Goal: Use online tool/utility

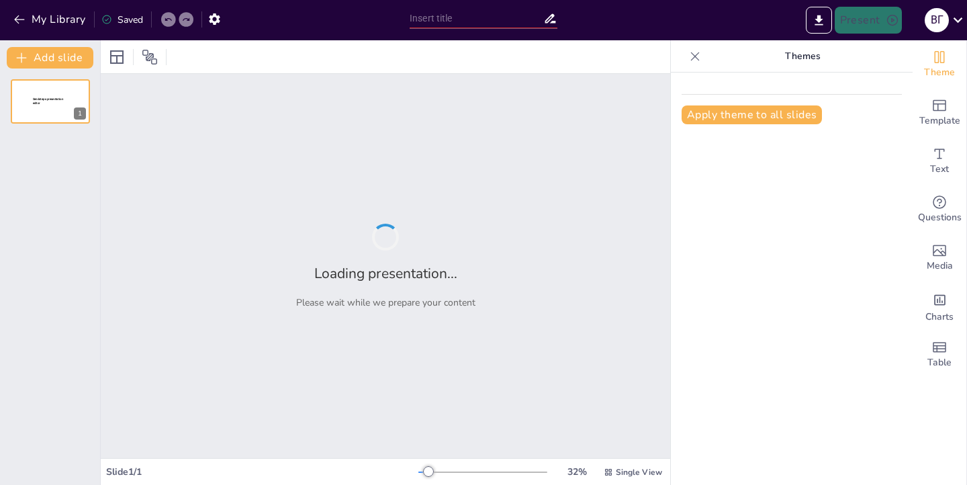
type input "Види корупції: Основні категорії та їх характеристика"
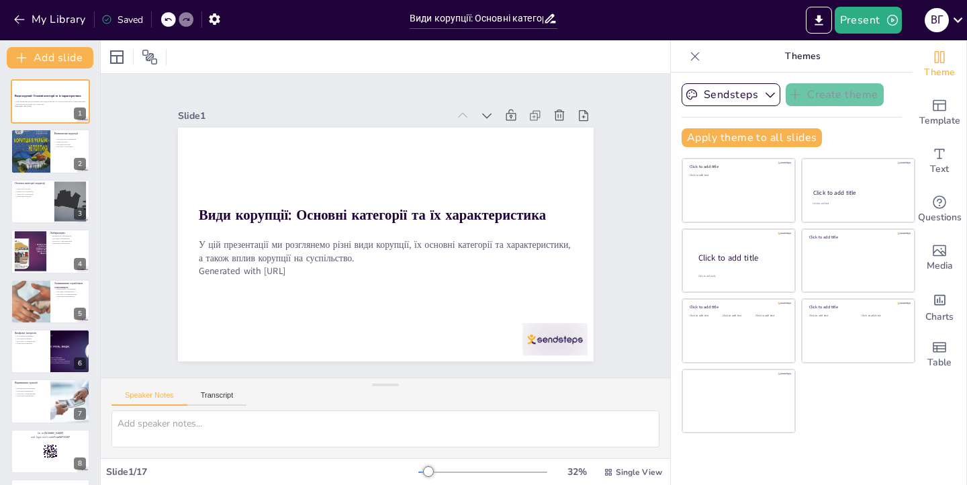
checkbox input "true"
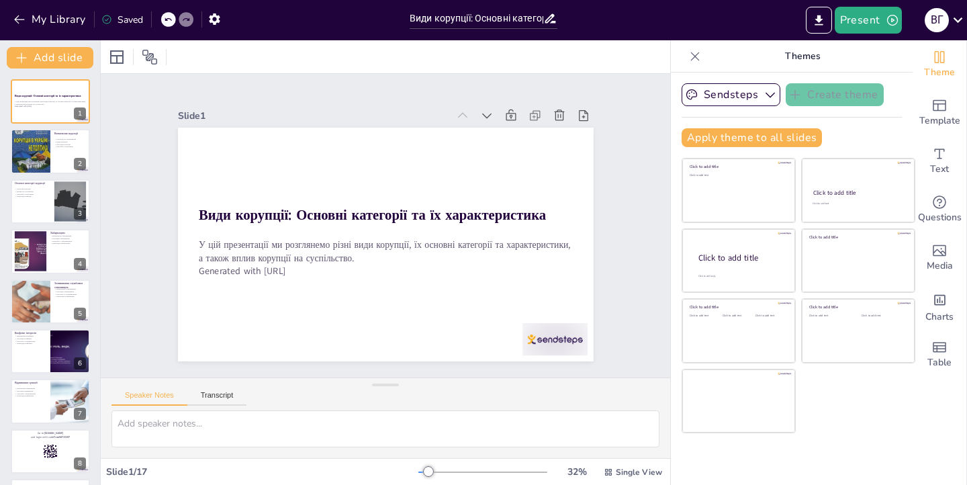
checkbox input "true"
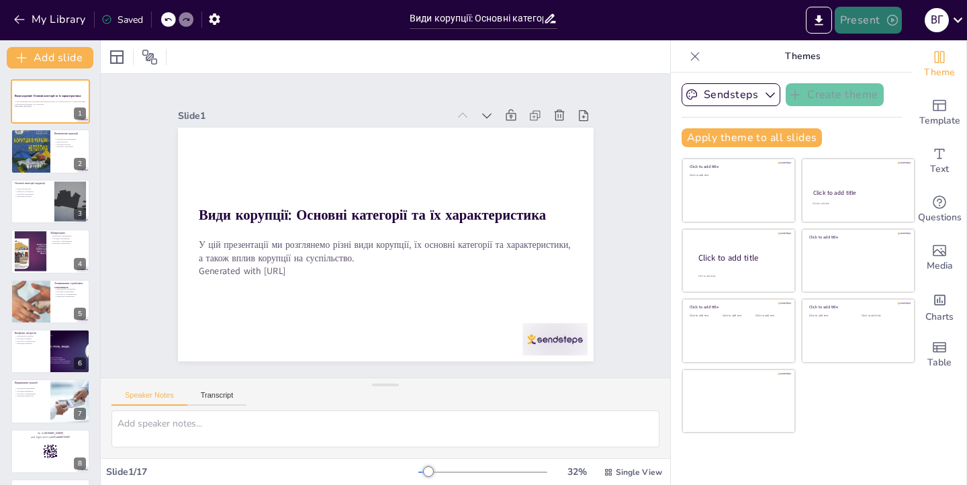
checkbox input "true"
